Goal: Browse casually: Explore the website without a specific task or goal

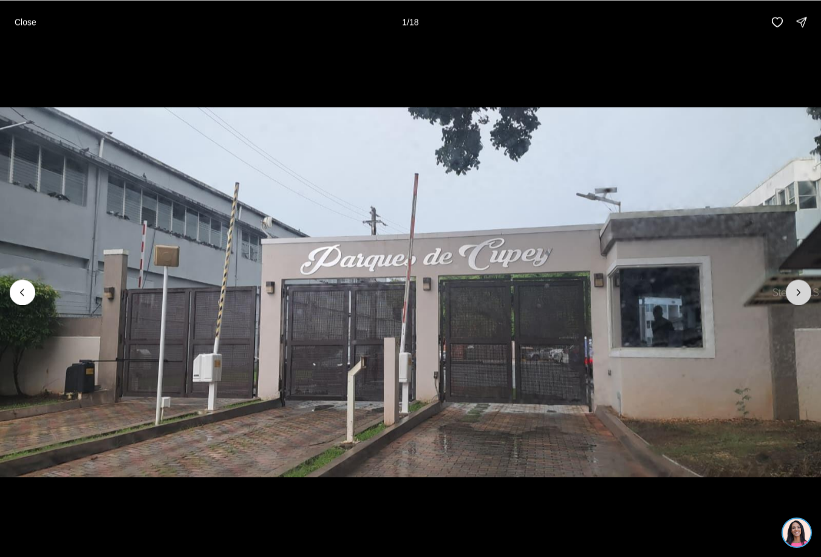
click at [792, 289] on button "Next slide" at bounding box center [799, 292] width 26 height 26
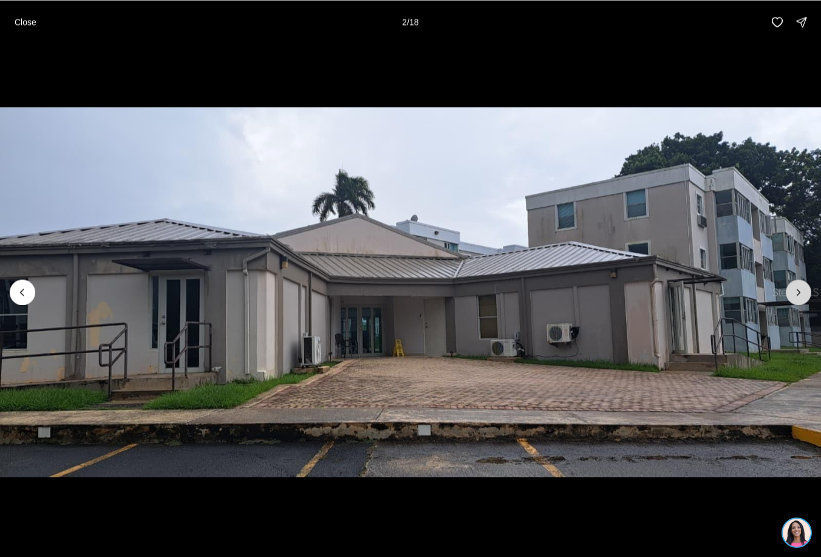
click at [792, 289] on button "Next slide" at bounding box center [799, 292] width 26 height 26
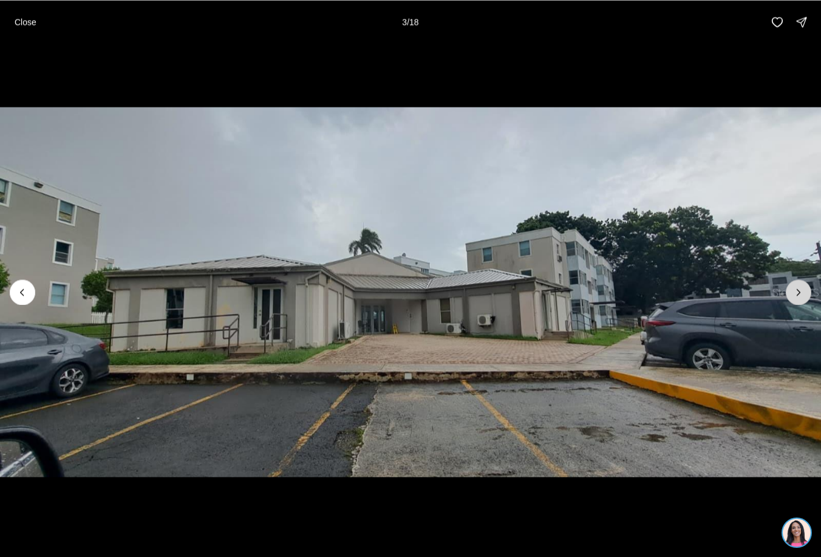
click at [792, 289] on button "Next slide" at bounding box center [799, 292] width 26 height 26
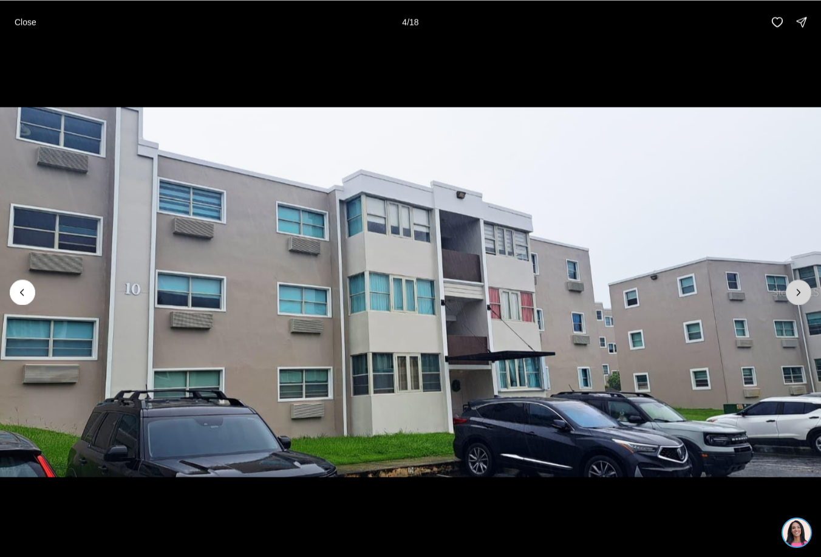
click at [792, 289] on button "Next slide" at bounding box center [799, 292] width 26 height 26
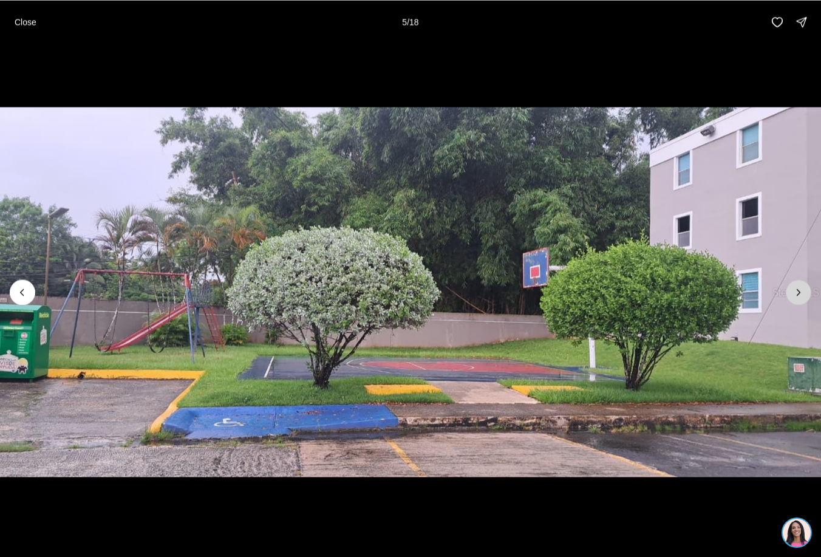
click at [792, 289] on button "Next slide" at bounding box center [799, 292] width 26 height 26
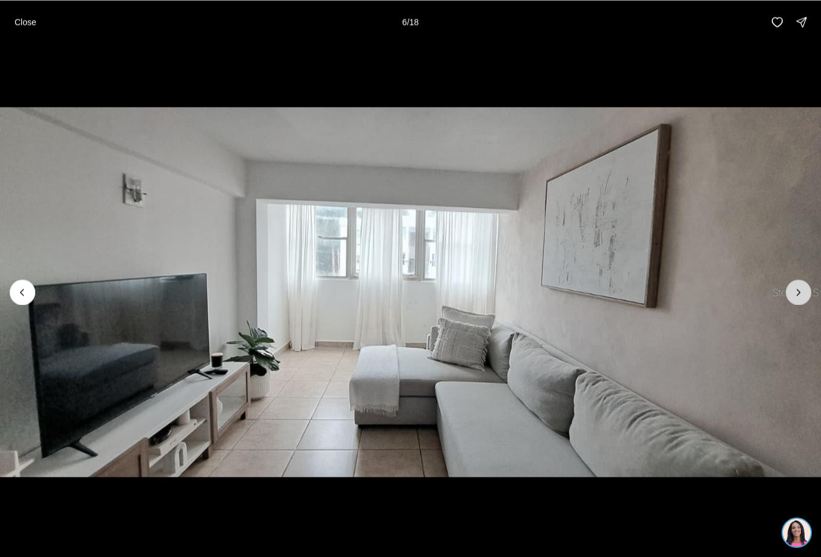
click at [792, 289] on button "Next slide" at bounding box center [799, 292] width 26 height 26
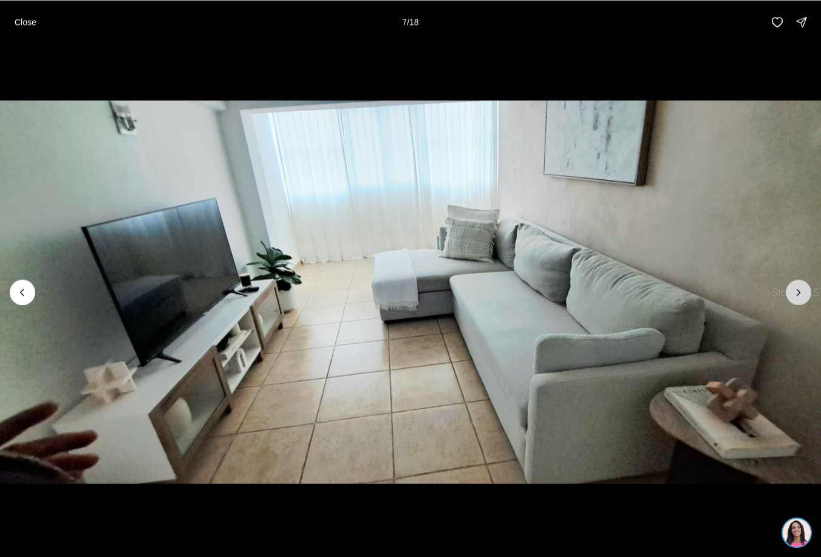
click at [792, 289] on button "Next slide" at bounding box center [799, 292] width 26 height 26
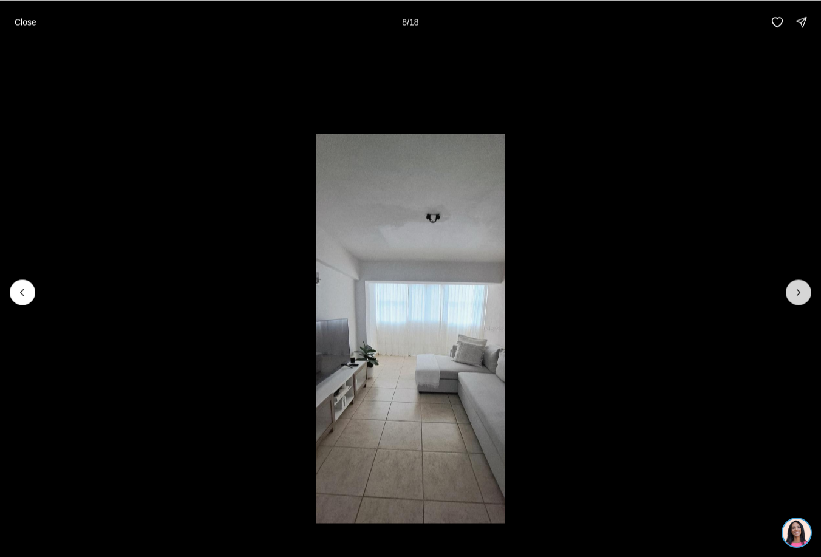
click at [792, 289] on button "Next slide" at bounding box center [799, 292] width 26 height 26
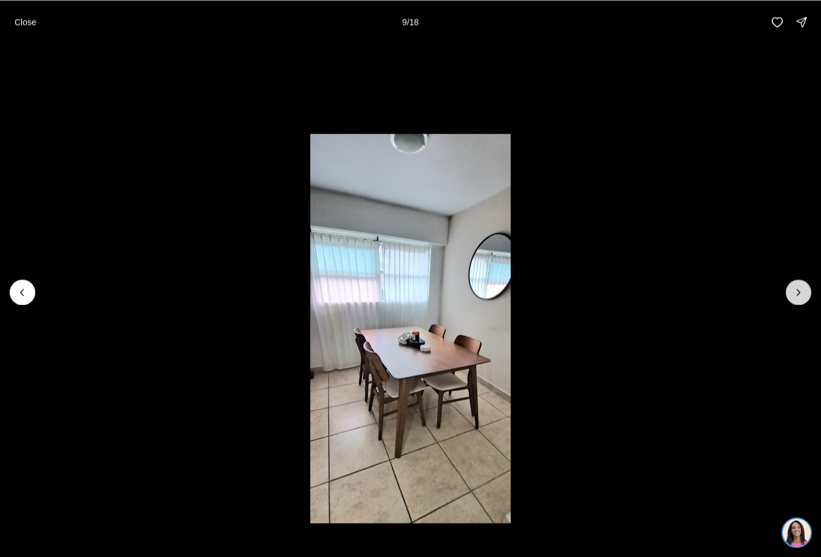
click at [807, 295] on button "Next slide" at bounding box center [799, 292] width 26 height 26
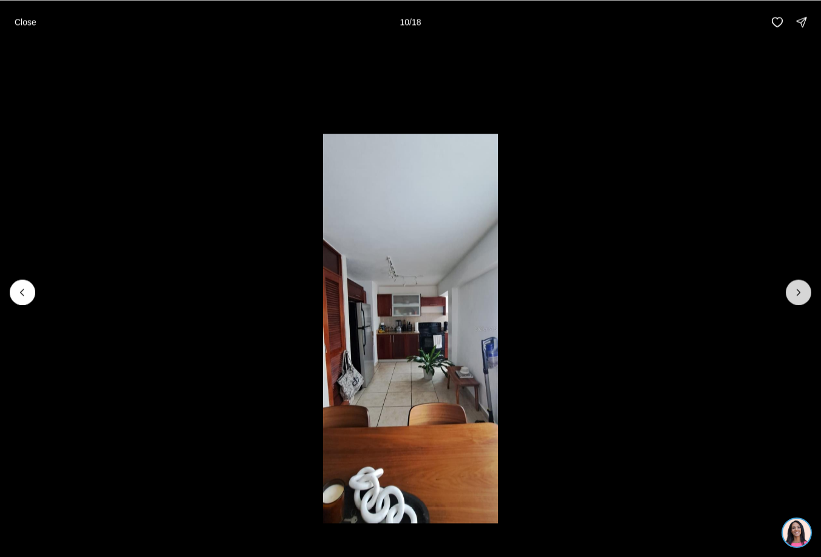
click at [807, 295] on button "Next slide" at bounding box center [799, 292] width 26 height 26
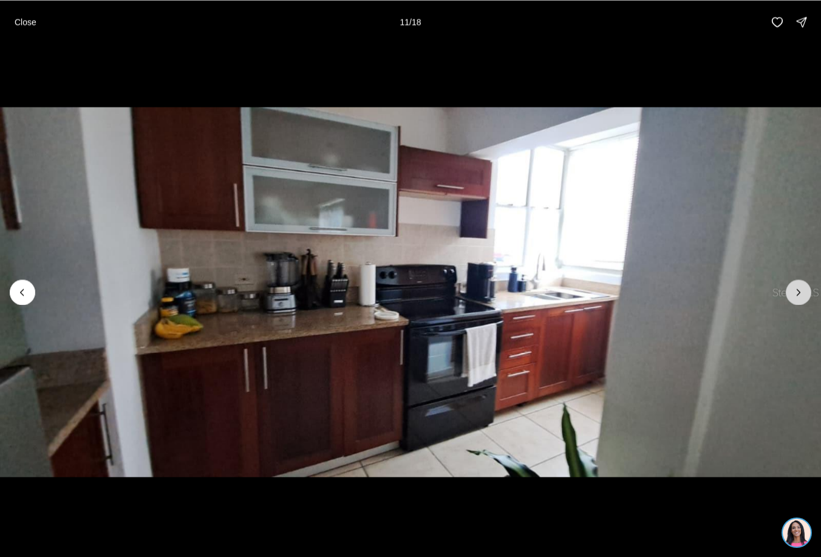
click at [807, 295] on button "Next slide" at bounding box center [799, 292] width 26 height 26
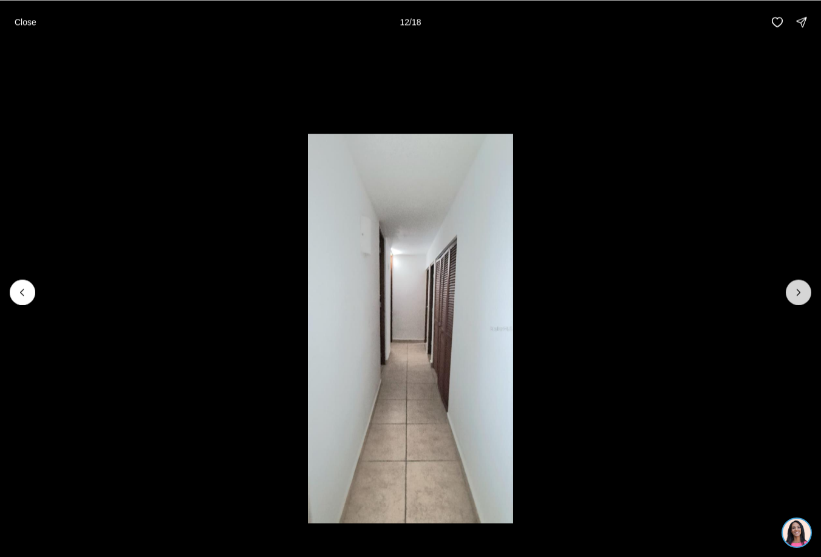
click at [807, 295] on button "Next slide" at bounding box center [799, 292] width 26 height 26
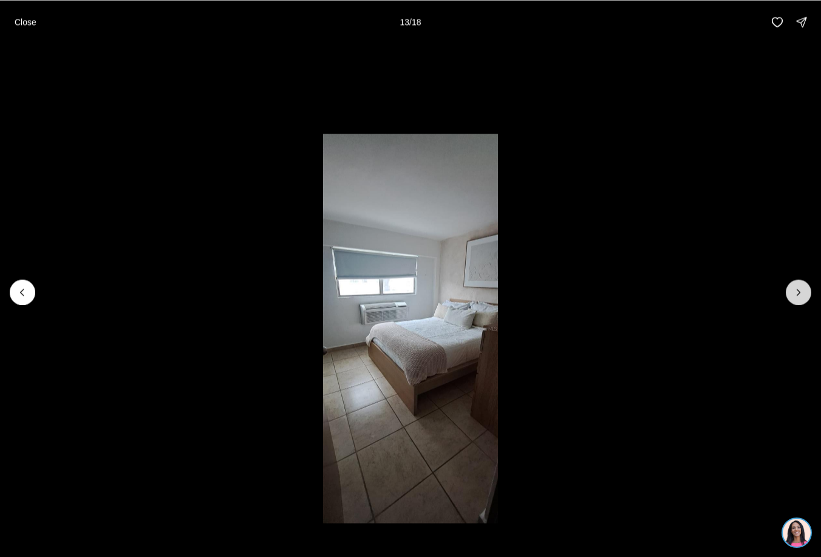
click at [807, 295] on button "Next slide" at bounding box center [799, 292] width 26 height 26
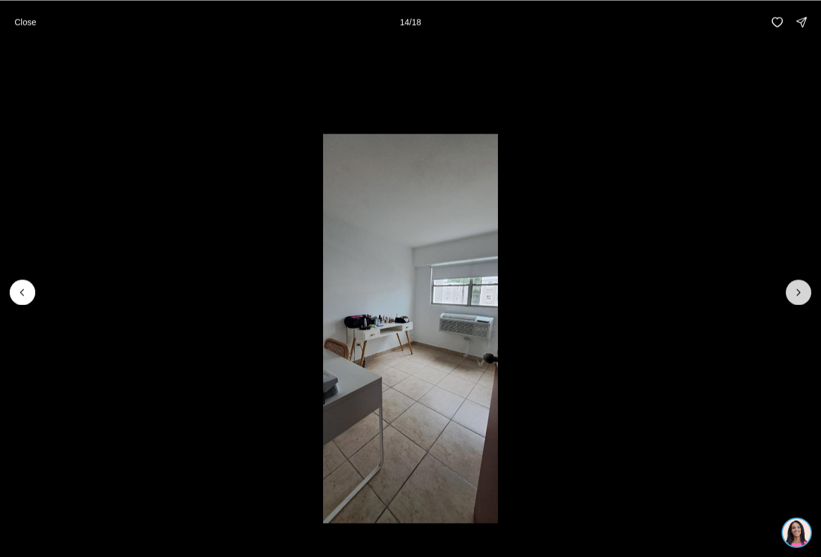
click at [807, 295] on button "Next slide" at bounding box center [799, 292] width 26 height 26
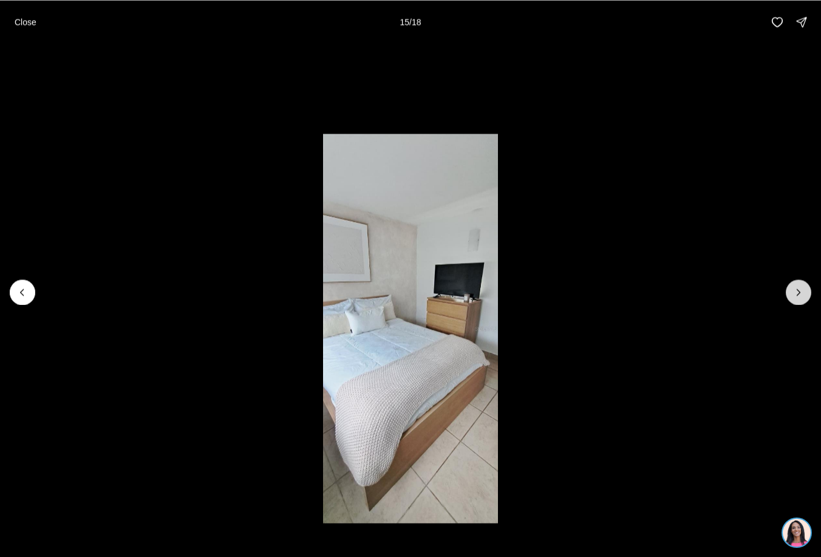
click at [807, 295] on button "Next slide" at bounding box center [799, 292] width 26 height 26
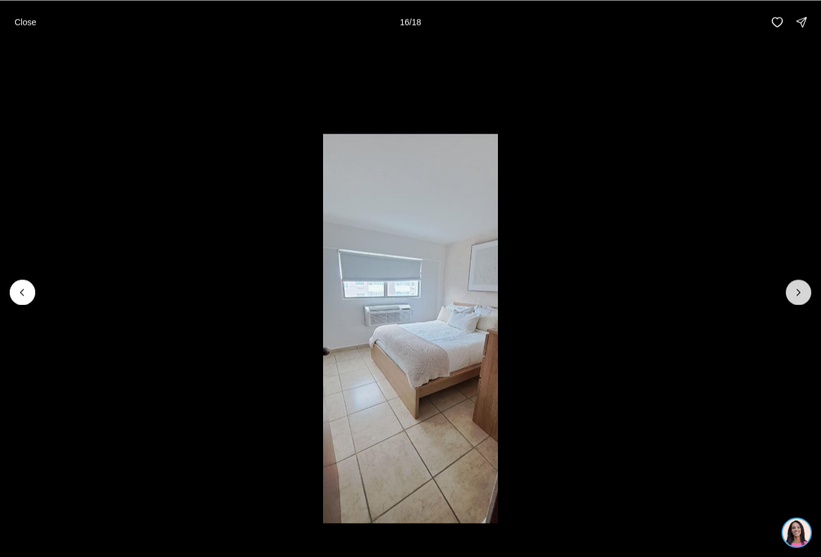
click at [807, 295] on button "Next slide" at bounding box center [799, 292] width 26 height 26
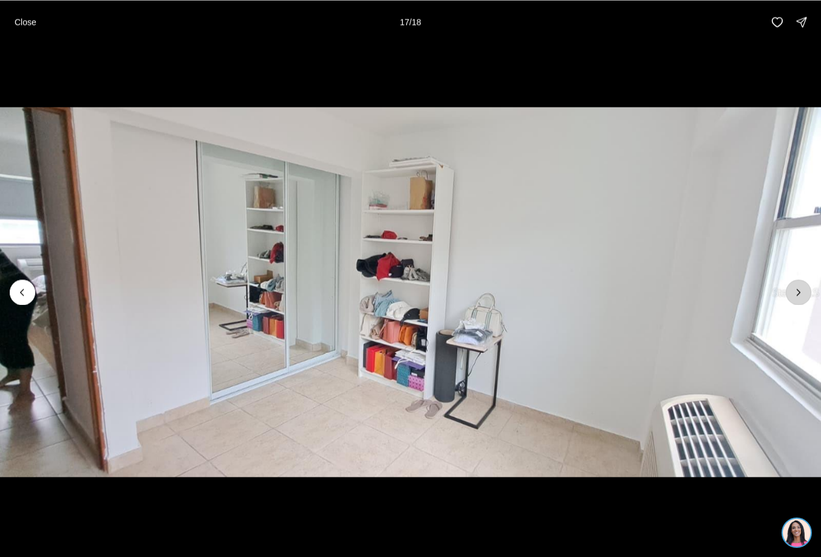
click at [807, 295] on button "Next slide" at bounding box center [799, 292] width 26 height 26
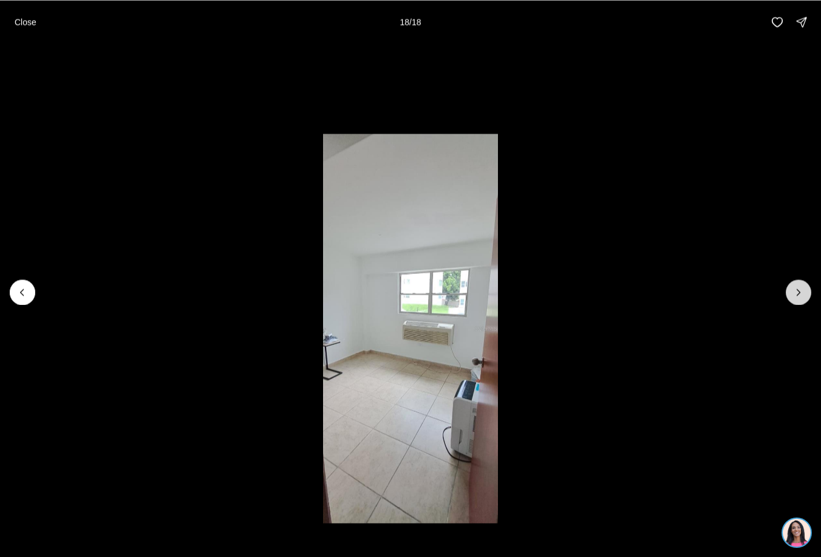
click at [807, 295] on div at bounding box center [799, 292] width 26 height 26
click at [20, 27] on p "Close" at bounding box center [26, 22] width 22 height 10
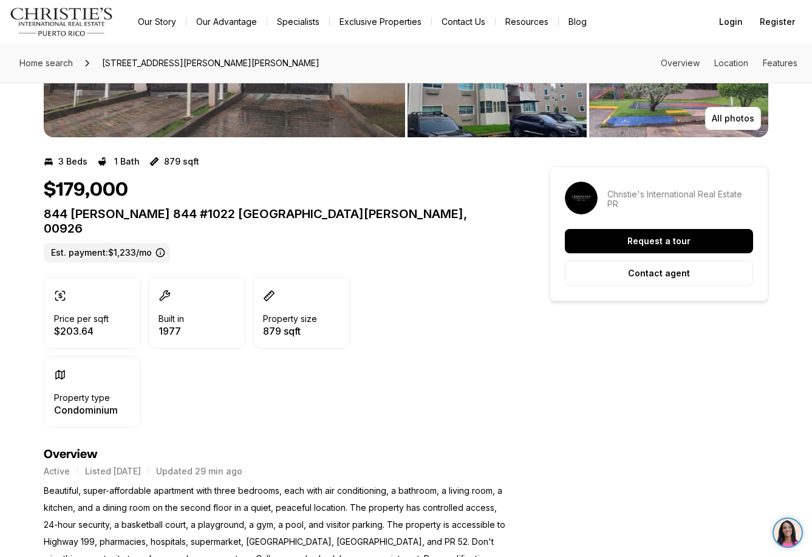
scroll to position [182, 0]
